Goal: Task Accomplishment & Management: Use online tool/utility

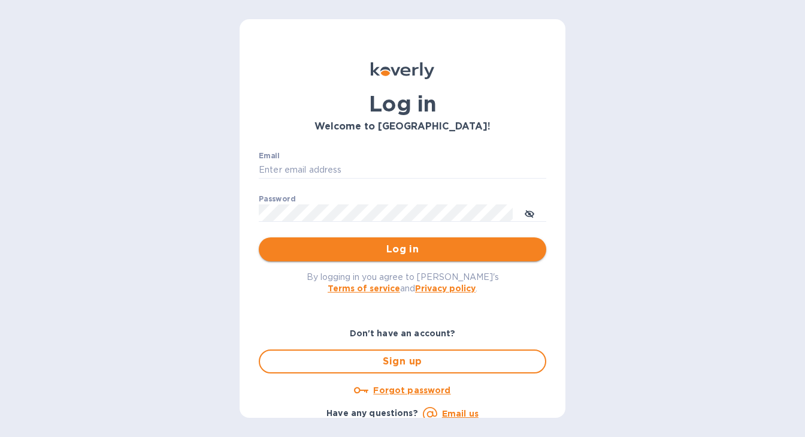
type input "nicoleomwines@gmail.com"
click at [306, 252] on span "Log in" at bounding box center [402, 249] width 268 height 14
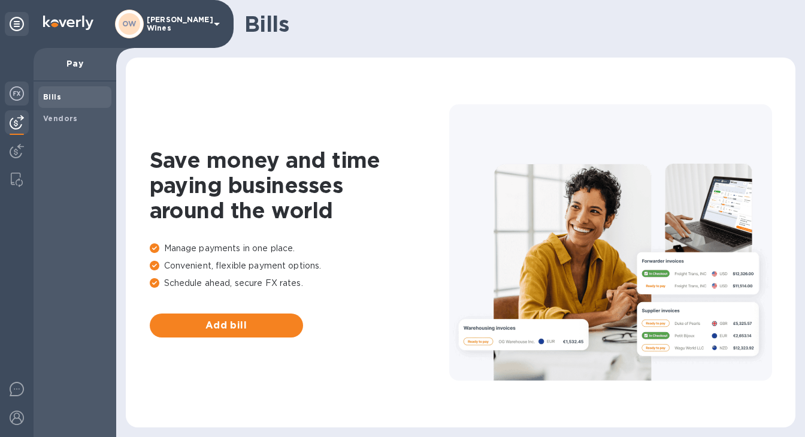
click at [16, 89] on img at bounding box center [17, 93] width 14 height 14
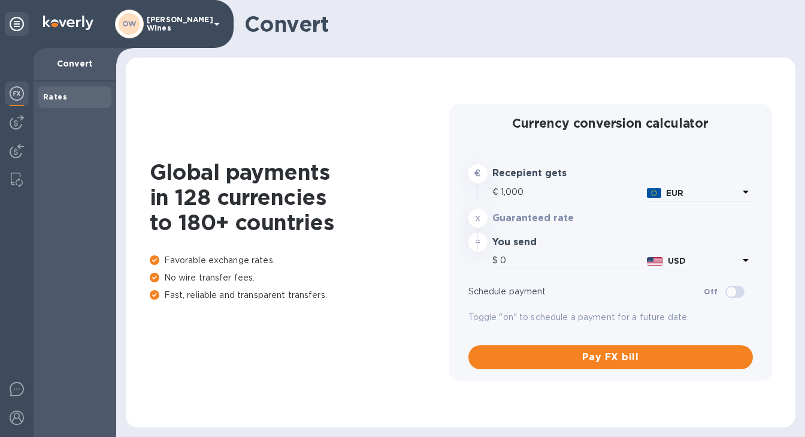
type input "1,173.3"
